Goal: Task Accomplishment & Management: Use online tool/utility

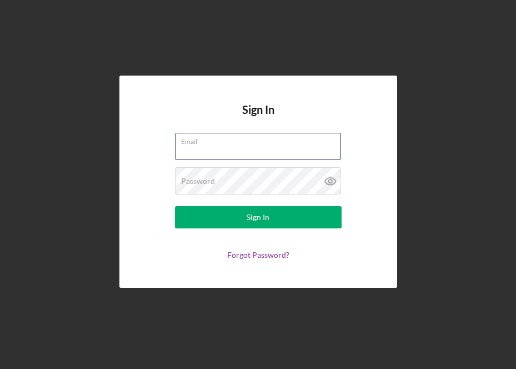
type input "[EMAIL_ADDRESS][DOMAIN_NAME]"
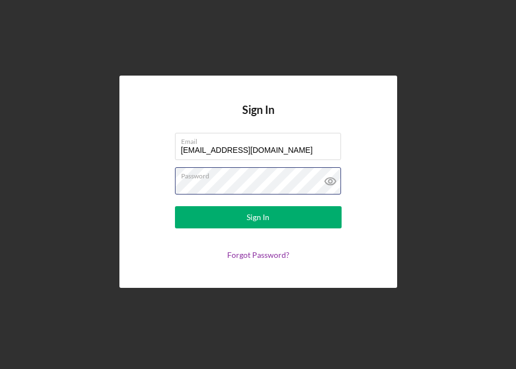
click at [258, 217] on button "Sign In" at bounding box center [258, 217] width 167 height 22
